Goal: Transaction & Acquisition: Download file/media

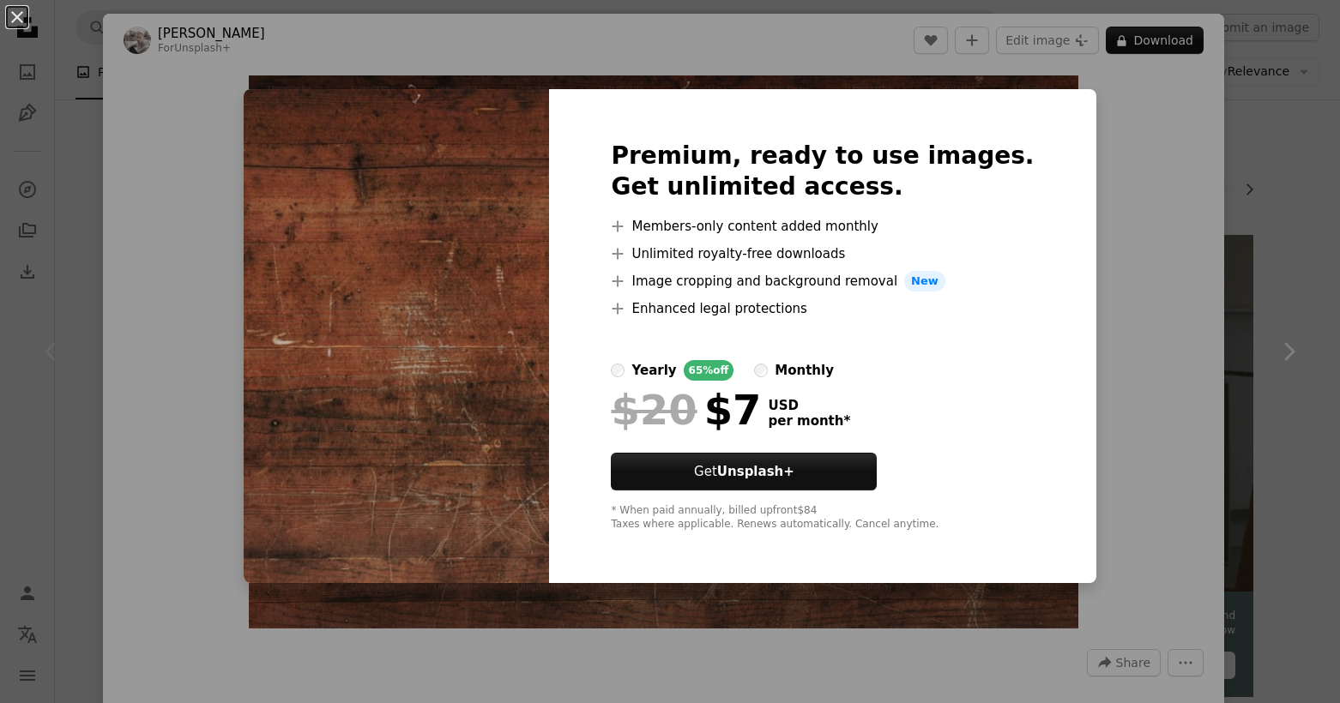
click at [1250, 179] on div "An X shape Premium, ready to use images. Get unlimited access. A plus sign Memb…" at bounding box center [670, 351] width 1340 height 703
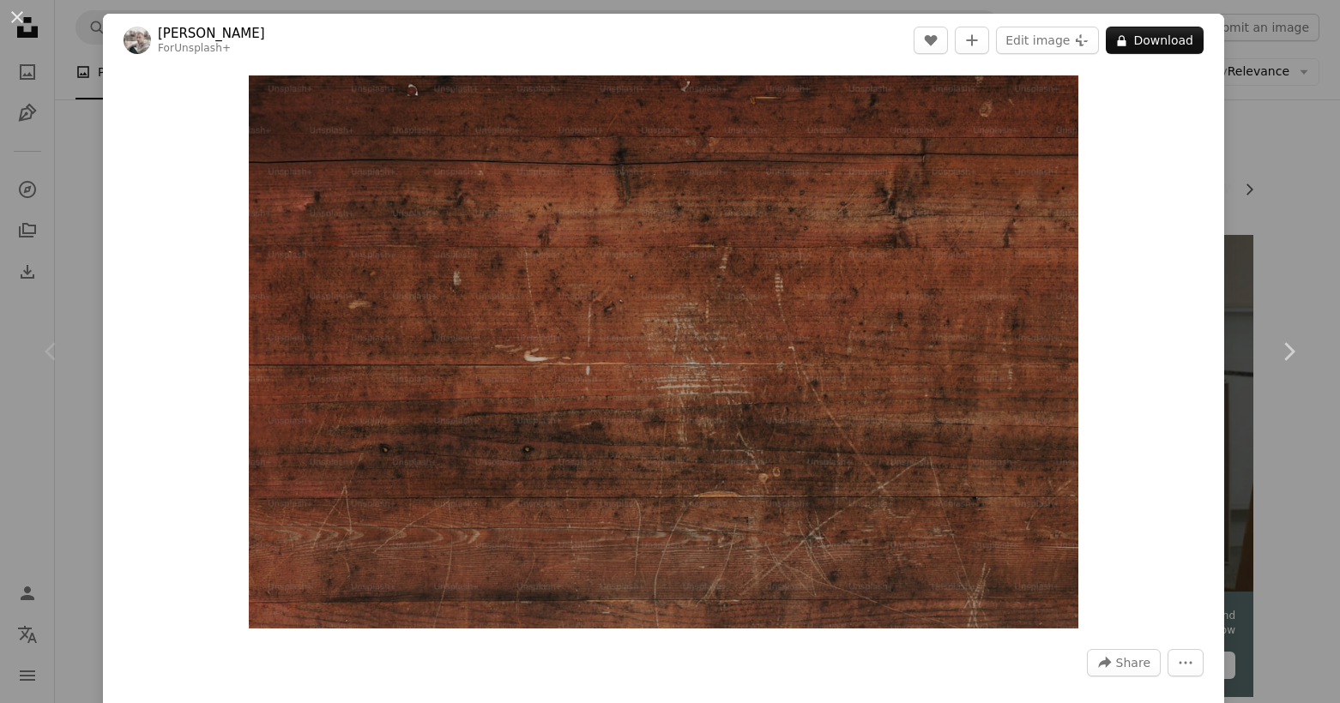
click at [1289, 141] on div "An X shape Chevron left Chevron right [PERSON_NAME] For Unsplash+ A heart A plu…" at bounding box center [670, 351] width 1340 height 703
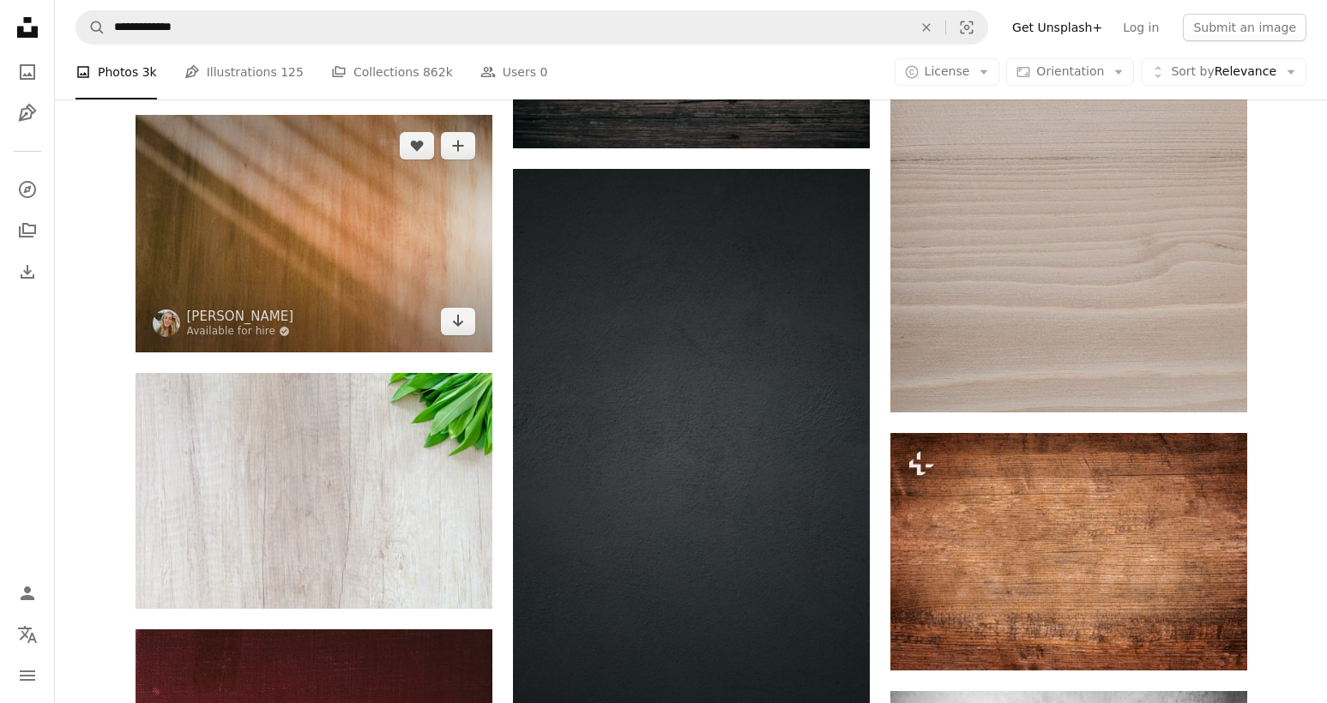
scroll to position [840, 0]
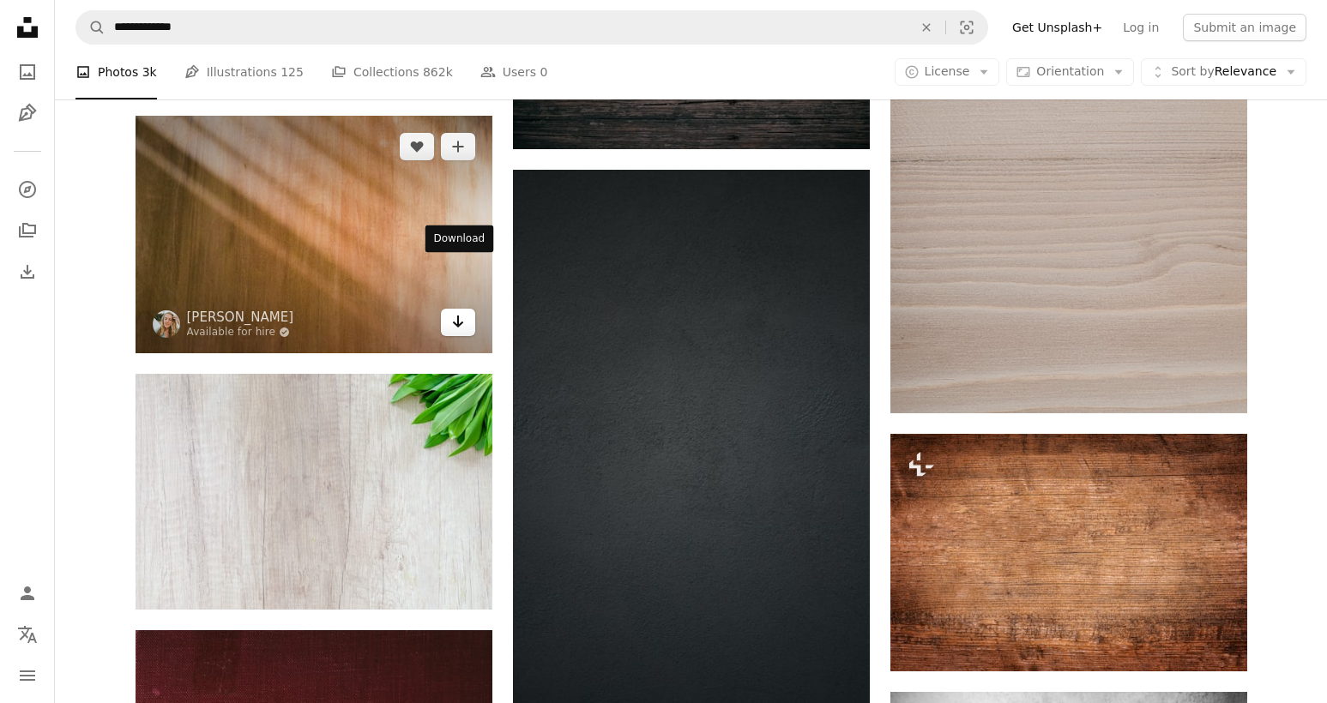
click at [462, 311] on icon "Arrow pointing down" at bounding box center [458, 321] width 14 height 21
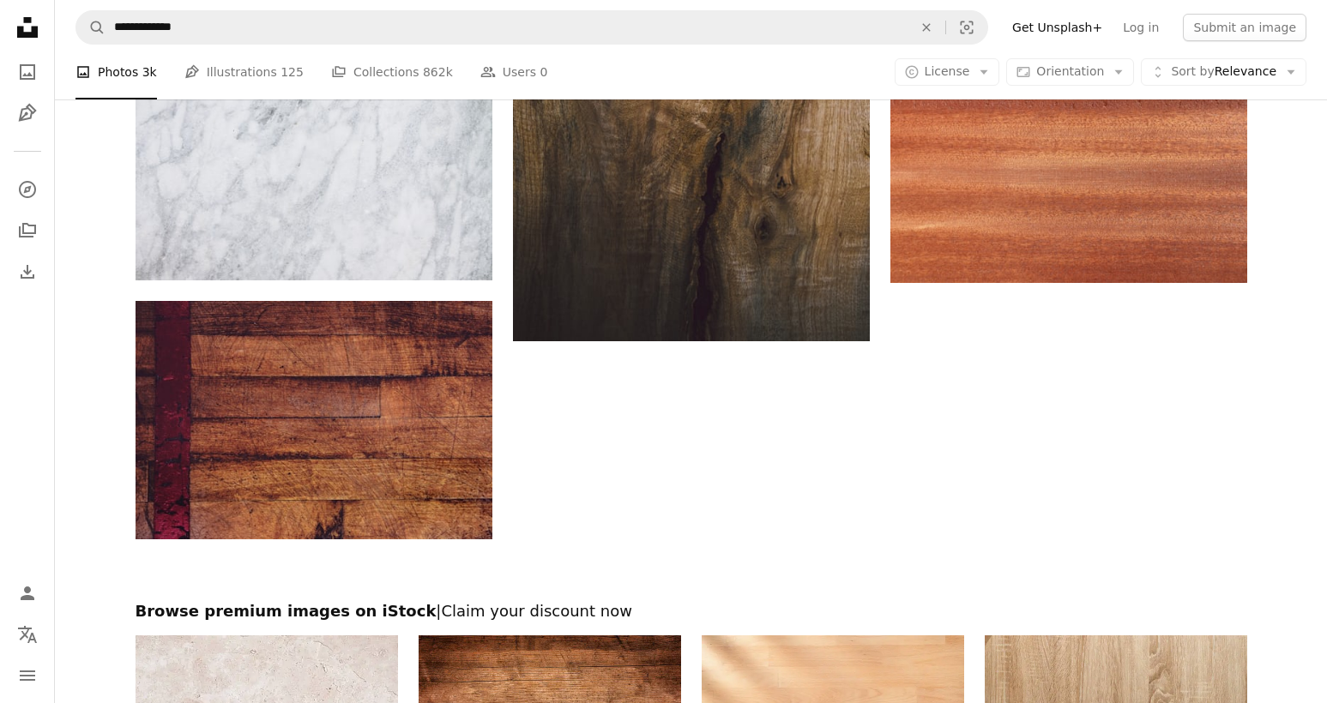
scroll to position [2471, 0]
